Goal: Task Accomplishment & Management: Manage account settings

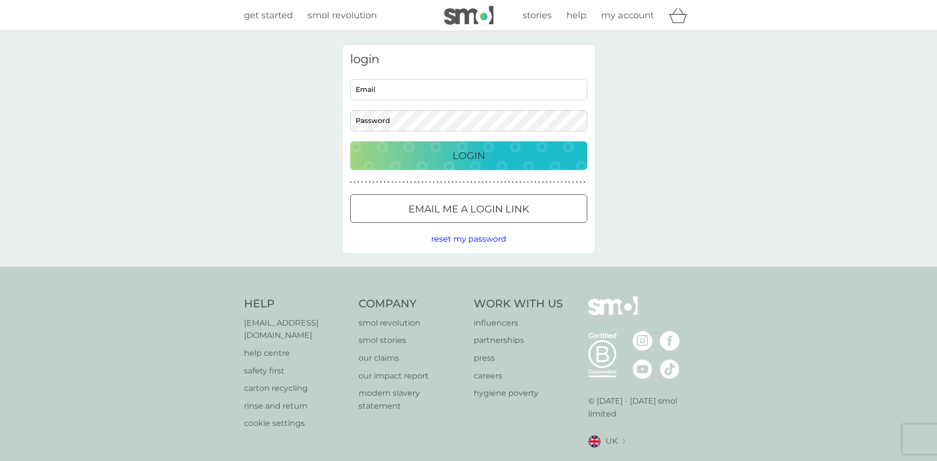
type input "[PERSON_NAME][EMAIL_ADDRESS][DOMAIN_NAME]"
click at [506, 157] on div "Login" at bounding box center [468, 156] width 217 height 16
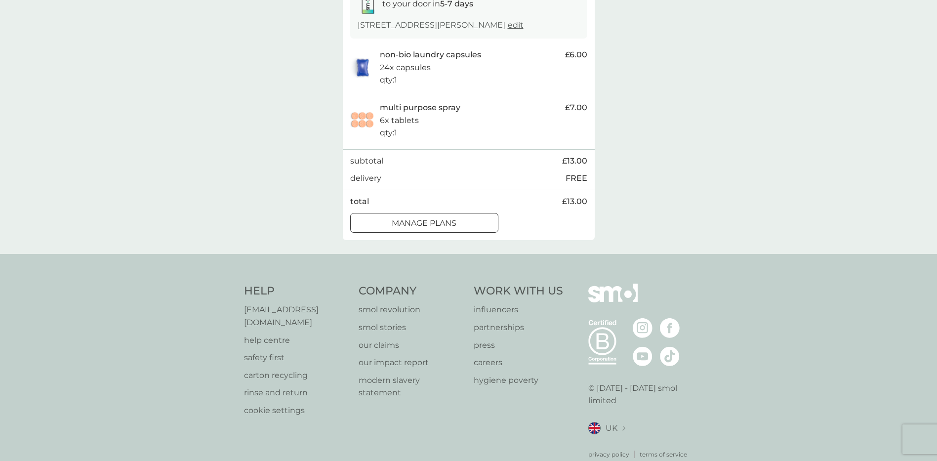
scroll to position [197, 0]
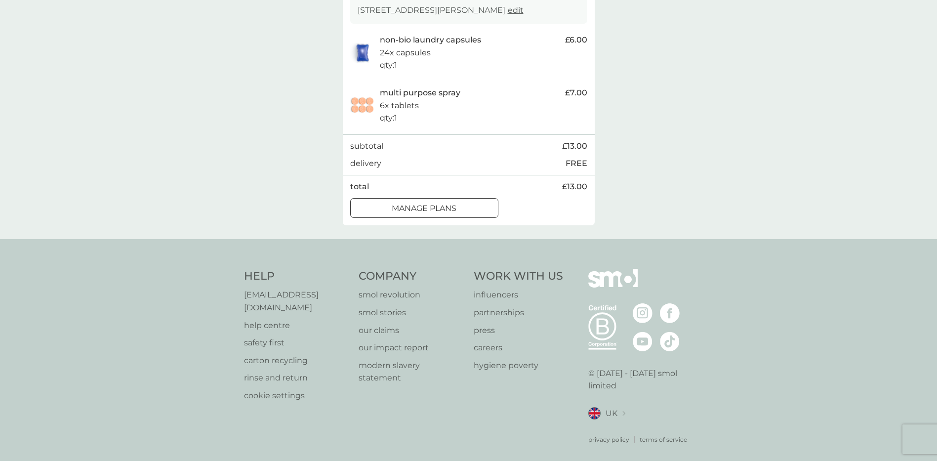
click at [453, 207] on p "manage plans" at bounding box center [424, 208] width 65 height 13
